Goal: Task Accomplishment & Management: Use online tool/utility

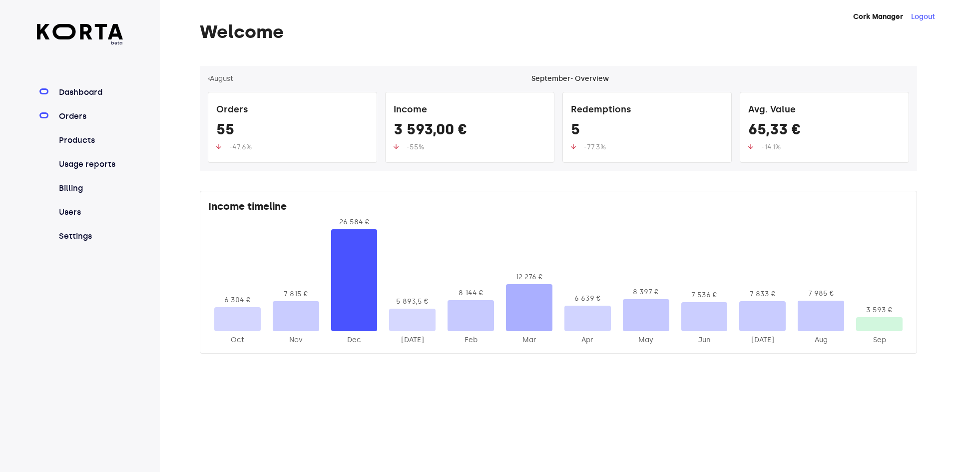
click at [85, 118] on link "Orders" at bounding box center [90, 116] width 66 height 12
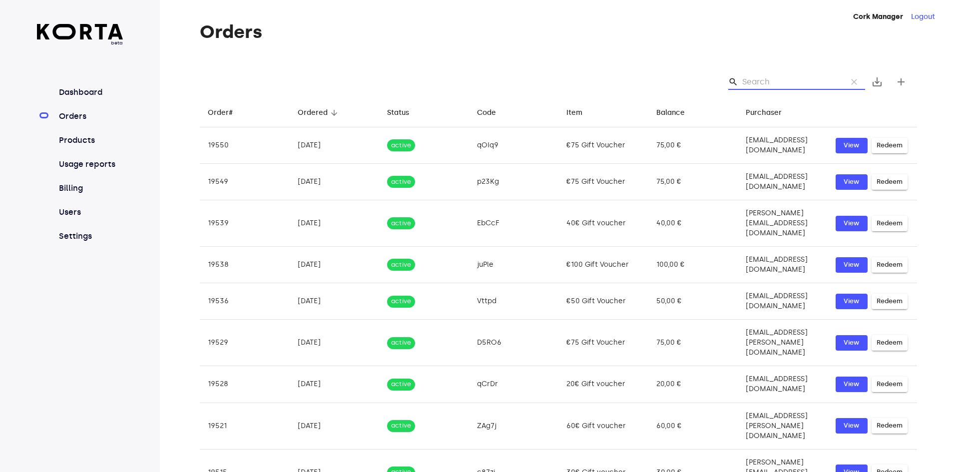
click at [789, 78] on input "Search" at bounding box center [790, 82] width 97 height 16
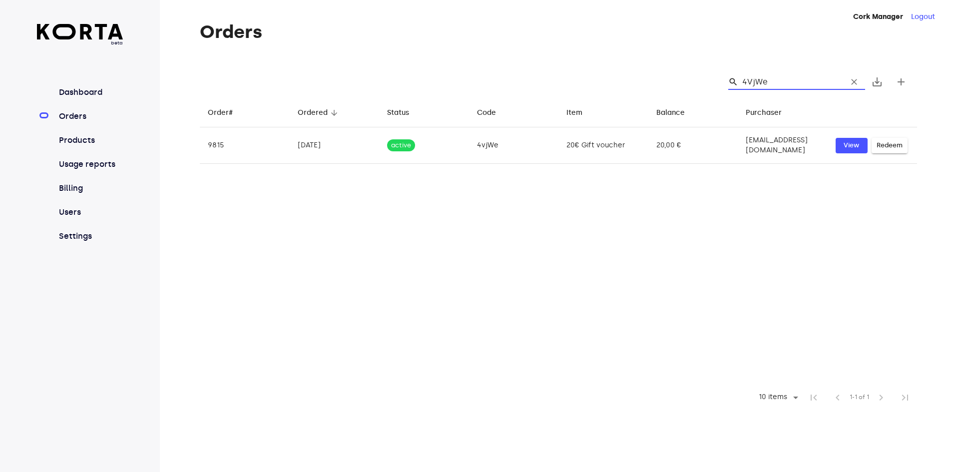
drag, startPoint x: 775, startPoint y: 80, endPoint x: 742, endPoint y: 82, distance: 33.5
click at [742, 82] on div "search 4VjWe clear" at bounding box center [796, 82] width 137 height 16
type input "4VjWe"
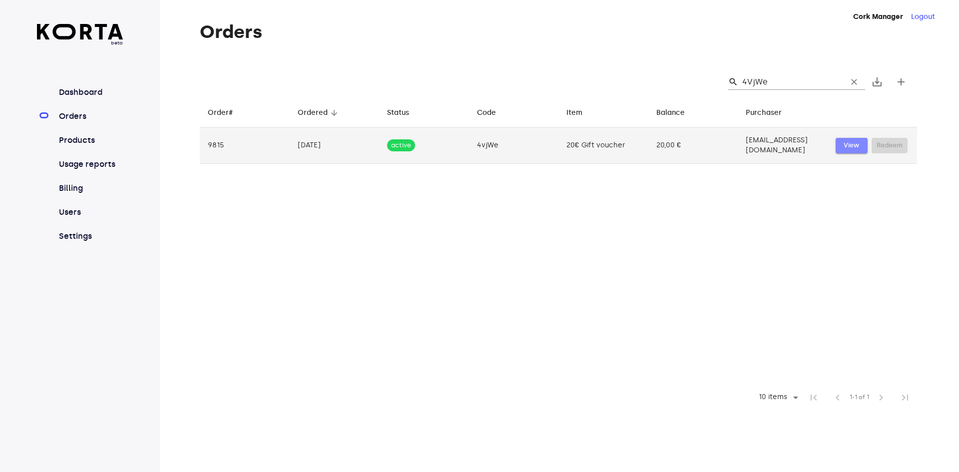
click at [856, 144] on span "View" at bounding box center [852, 145] width 22 height 11
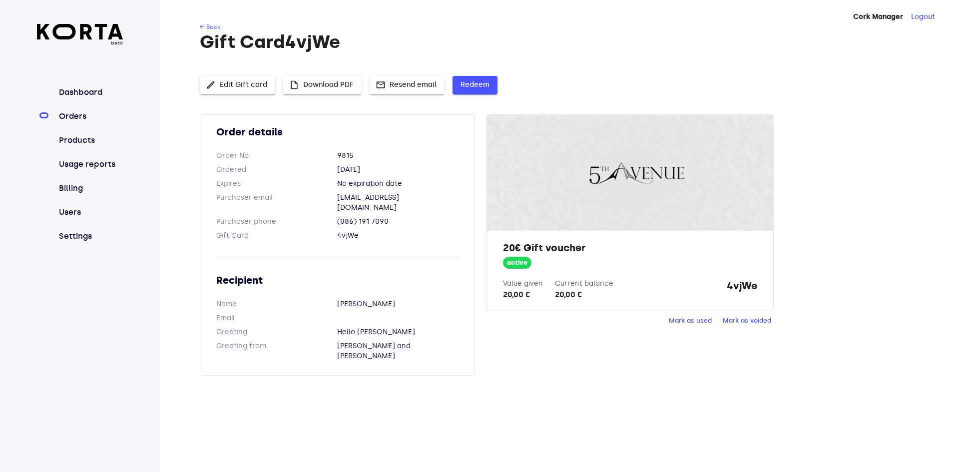
click at [483, 86] on span "Redeem" at bounding box center [475, 85] width 29 height 12
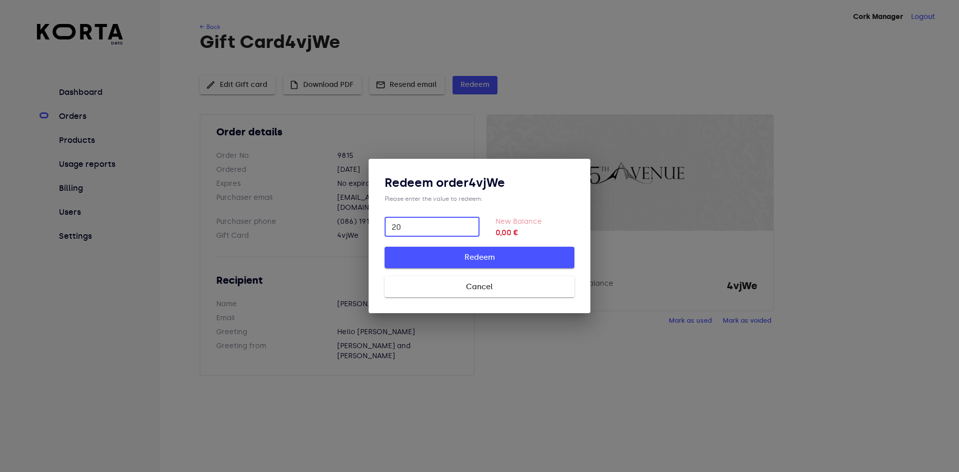
type input "20"
click at [516, 254] on span "Redeem" at bounding box center [480, 257] width 158 height 13
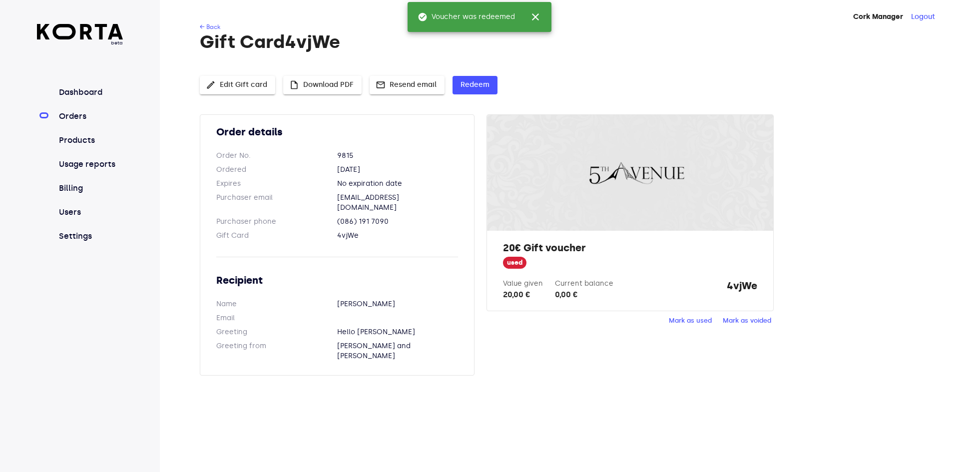
click at [606, 70] on div "← Back Gift Card 4vjWe edit Edit Gift card insert_drive_file Download PDF mail …" at bounding box center [543, 205] width 767 height 366
